Goal: Navigation & Orientation: Find specific page/section

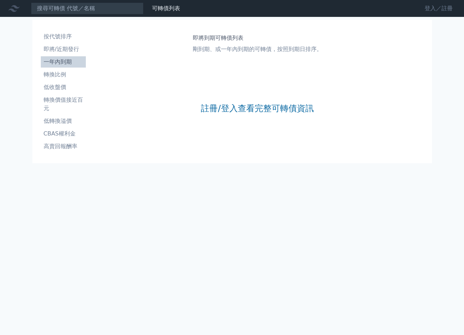
click at [420, 9] on link "登入／註冊" at bounding box center [438, 8] width 39 height 11
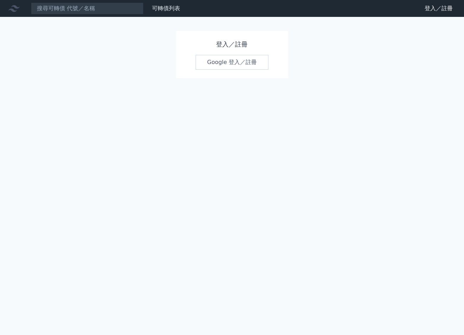
click at [234, 70] on link "Google 登入／註冊" at bounding box center [231, 62] width 73 height 15
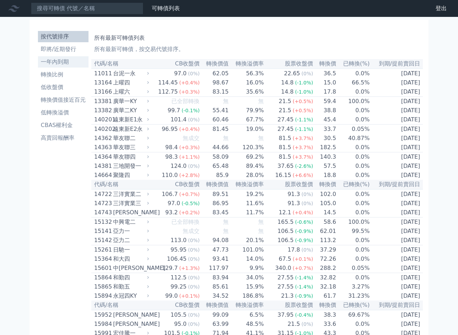
click at [41, 66] on li "一年內到期" at bounding box center [63, 62] width 51 height 8
